Goal: Information Seeking & Learning: Learn about a topic

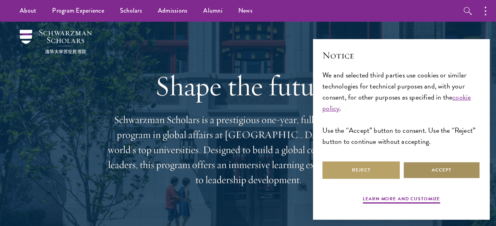
click at [446, 168] on button "Accept" at bounding box center [441, 170] width 77 height 18
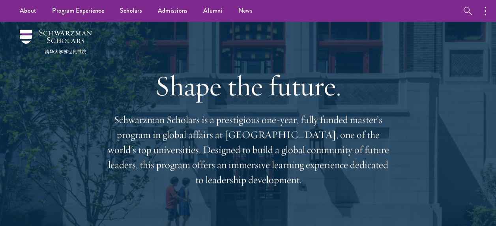
click at [268, 119] on p "Schwarzman Scholars is a prestigious one-year, fully funded master’s program in…" at bounding box center [248, 149] width 284 height 75
click at [274, 137] on p "Schwarzman Scholars is a prestigious one-year, fully funded master’s program in…" at bounding box center [248, 149] width 284 height 75
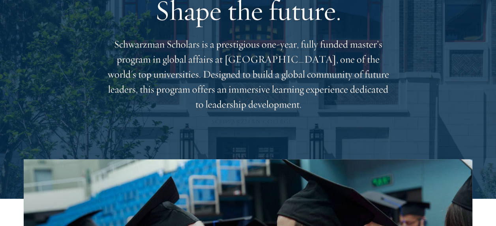
scroll to position [76, 0]
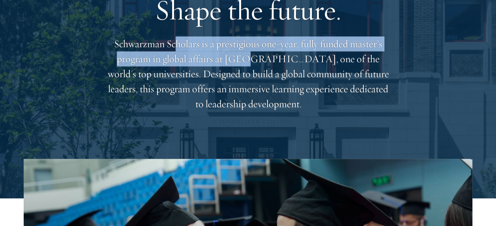
drag, startPoint x: 177, startPoint y: 50, endPoint x: 235, endPoint y: 53, distance: 57.7
click at [235, 53] on p "Schwarzman Scholars is a prestigious one-year, fully funded master’s program in…" at bounding box center [248, 73] width 284 height 75
drag, startPoint x: 235, startPoint y: 53, endPoint x: 231, endPoint y: 52, distance: 4.0
click at [231, 52] on p "Schwarzman Scholars is a prestigious one-year, fully funded master’s program in…" at bounding box center [248, 73] width 284 height 75
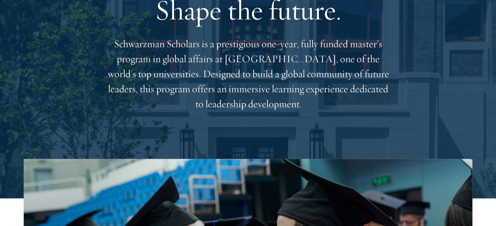
click at [262, 57] on p "Schwarzman Scholars is a prestigious one-year, fully funded master’s program in…" at bounding box center [248, 73] width 284 height 75
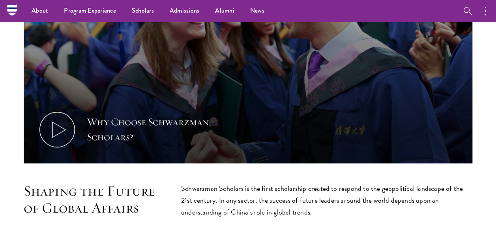
scroll to position [323, 0]
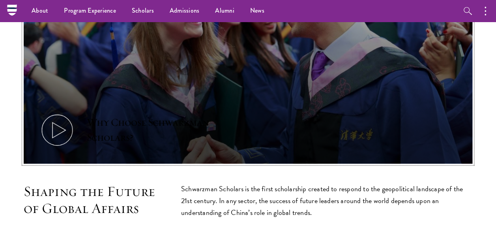
click at [56, 133] on icon at bounding box center [56, 129] width 35 height 35
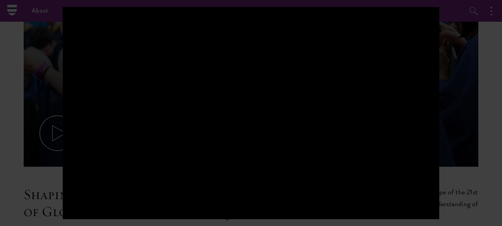
click at [463, 56] on div at bounding box center [251, 113] width 502 height 226
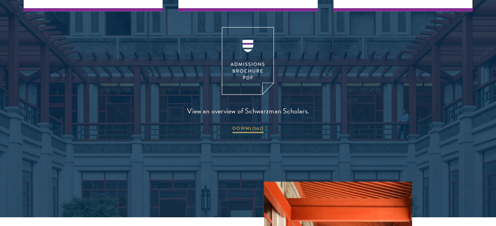
scroll to position [1035, 0]
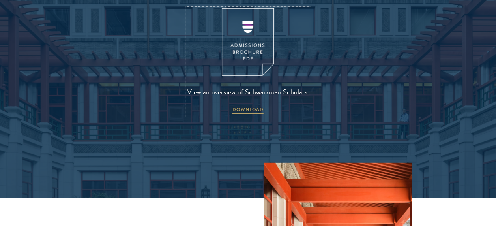
click at [248, 45] on img at bounding box center [248, 41] width 52 height 67
